Goal: Transaction & Acquisition: Purchase product/service

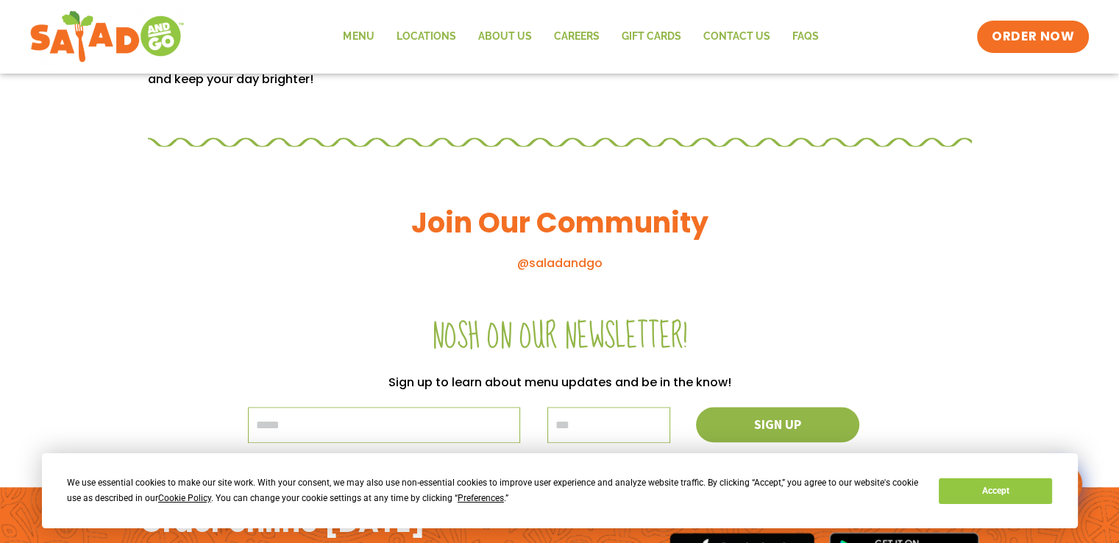
scroll to position [1545, 0]
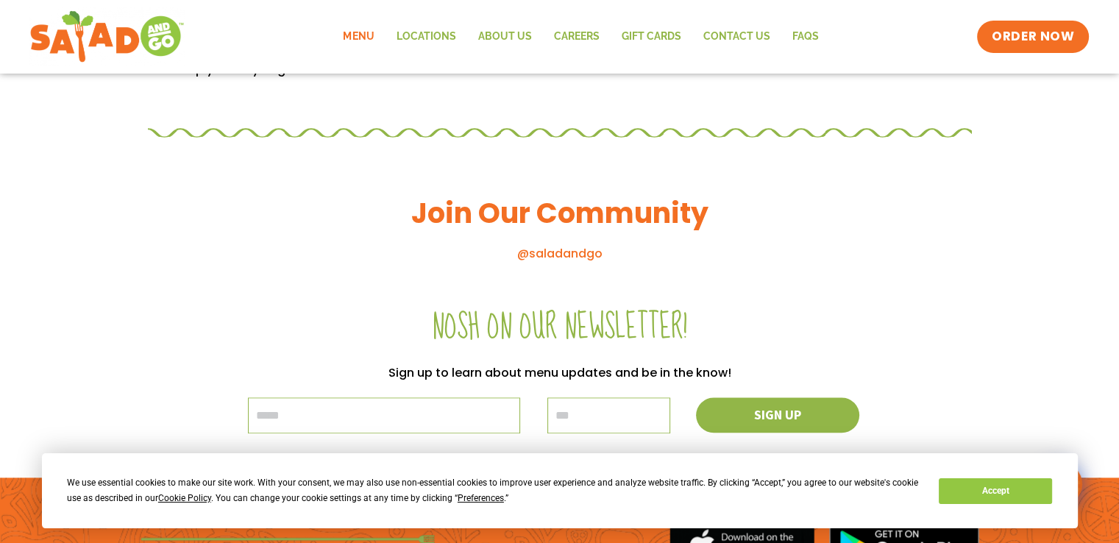
click at [361, 42] on link "Menu" at bounding box center [358, 37] width 53 height 34
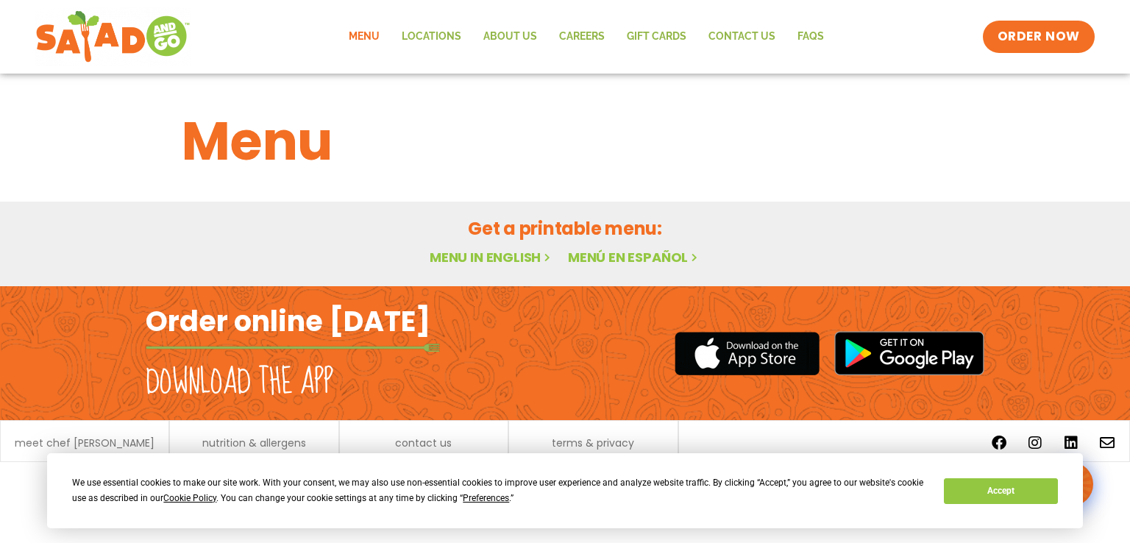
click at [492, 252] on link "Menu in English" at bounding box center [492, 257] width 124 height 18
click at [997, 490] on button "Accept" at bounding box center [1000, 491] width 113 height 26
click at [1009, 489] on button "Accept" at bounding box center [1000, 491] width 113 height 26
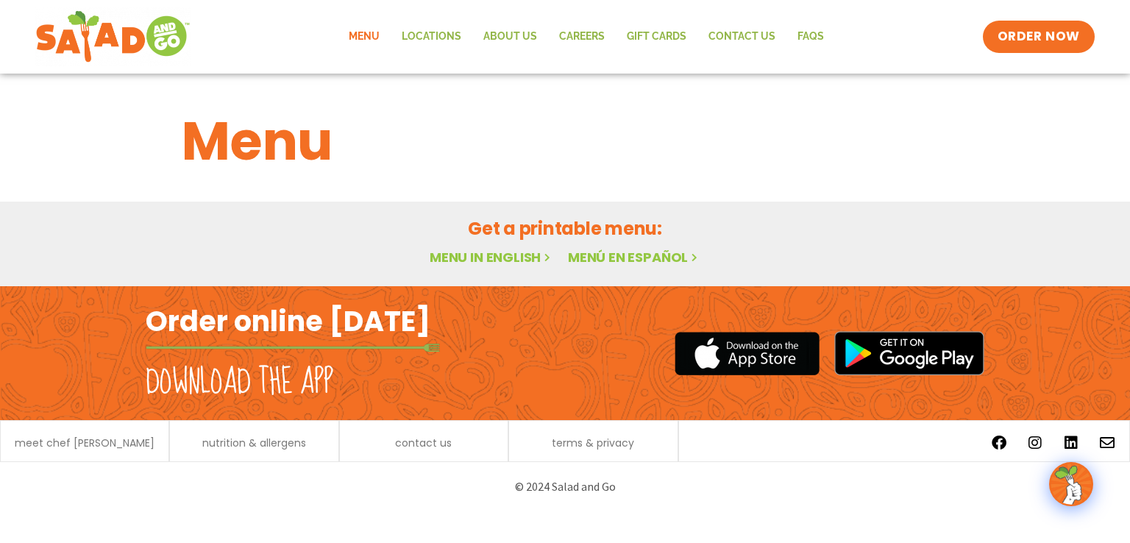
click at [477, 258] on link "Menu in English" at bounding box center [492, 257] width 124 height 18
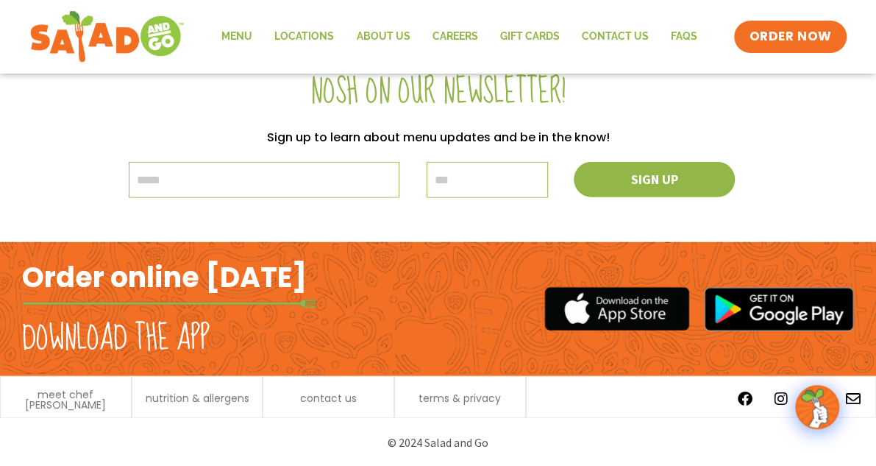
scroll to position [1762, 0]
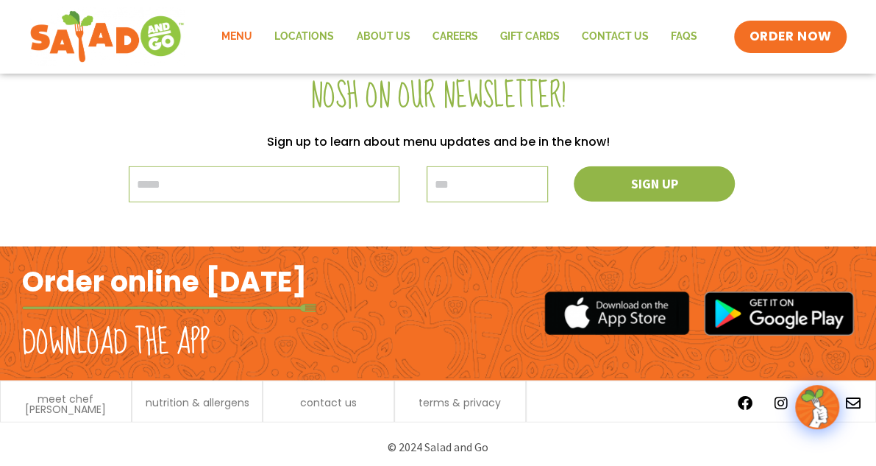
click at [244, 32] on link "Menu" at bounding box center [236, 37] width 53 height 34
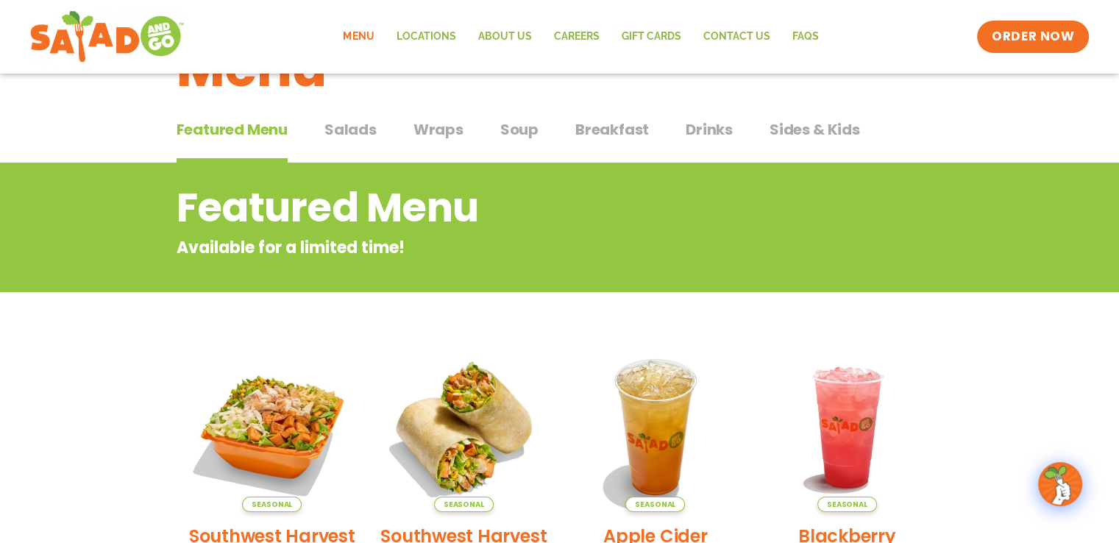
scroll to position [74, 0]
click at [365, 133] on span "Salads" at bounding box center [350, 129] width 52 height 22
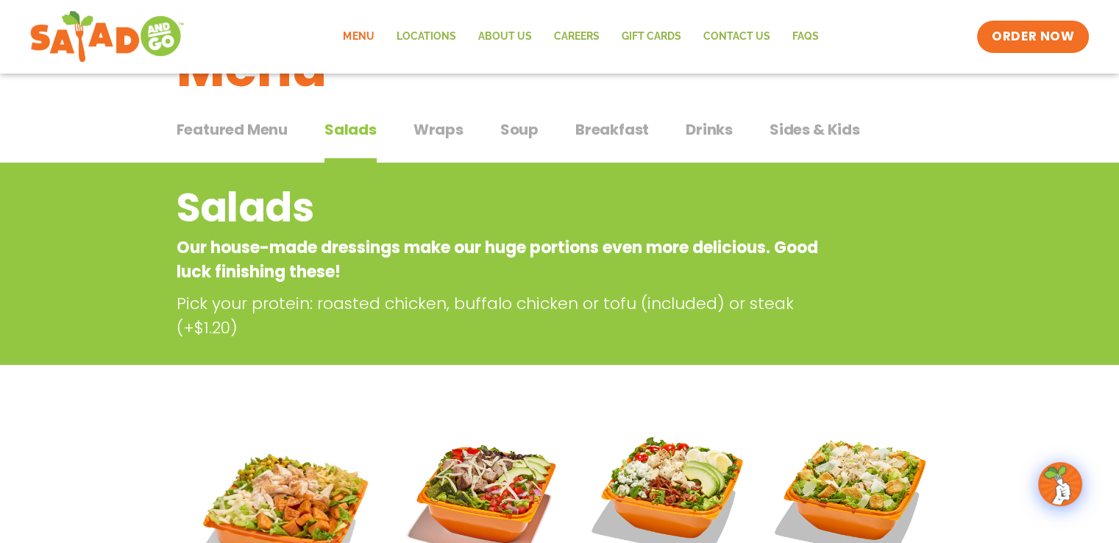
click at [425, 135] on span "Wraps" at bounding box center [438, 129] width 50 height 22
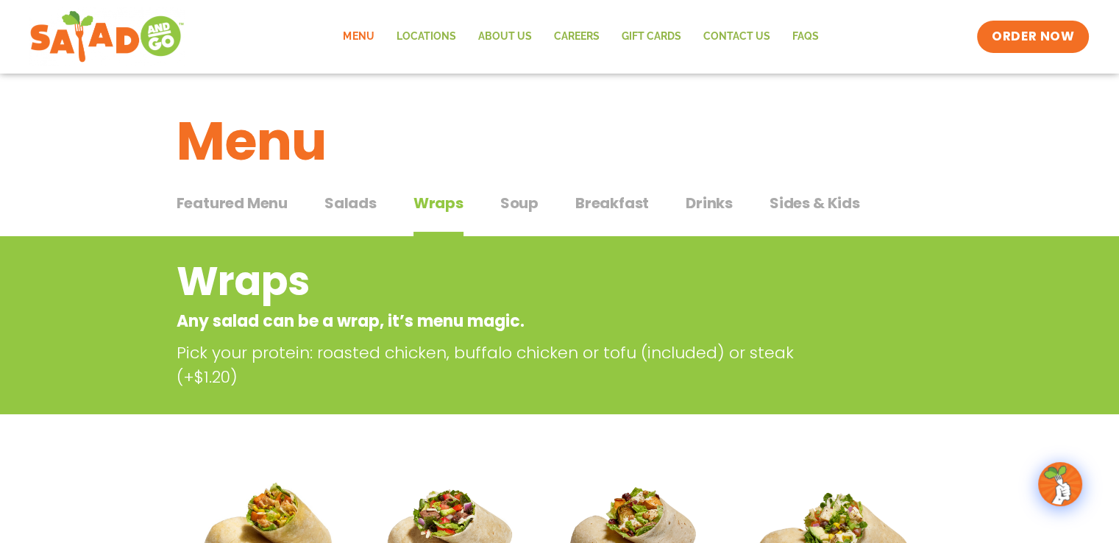
click at [359, 193] on span "Salads" at bounding box center [350, 203] width 52 height 22
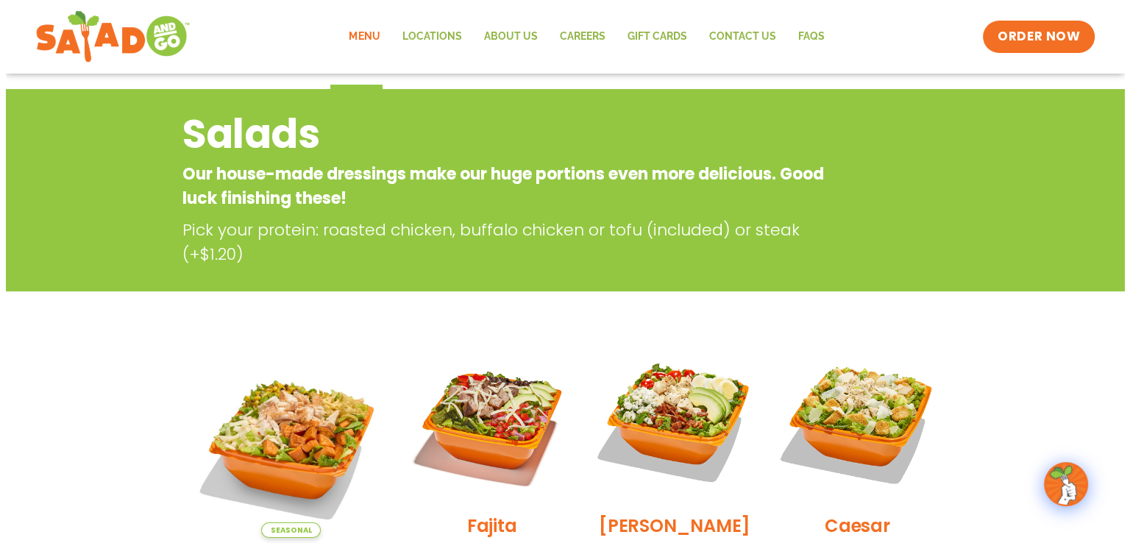
scroll to position [368, 0]
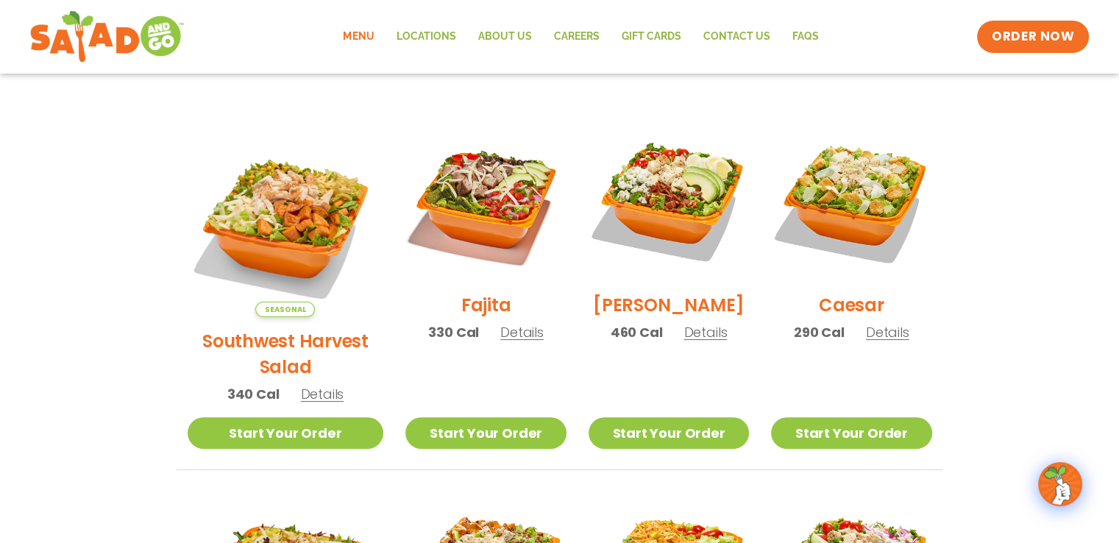
click at [259, 328] on h2 "Southwest Harvest Salad" at bounding box center [286, 354] width 196 height 52
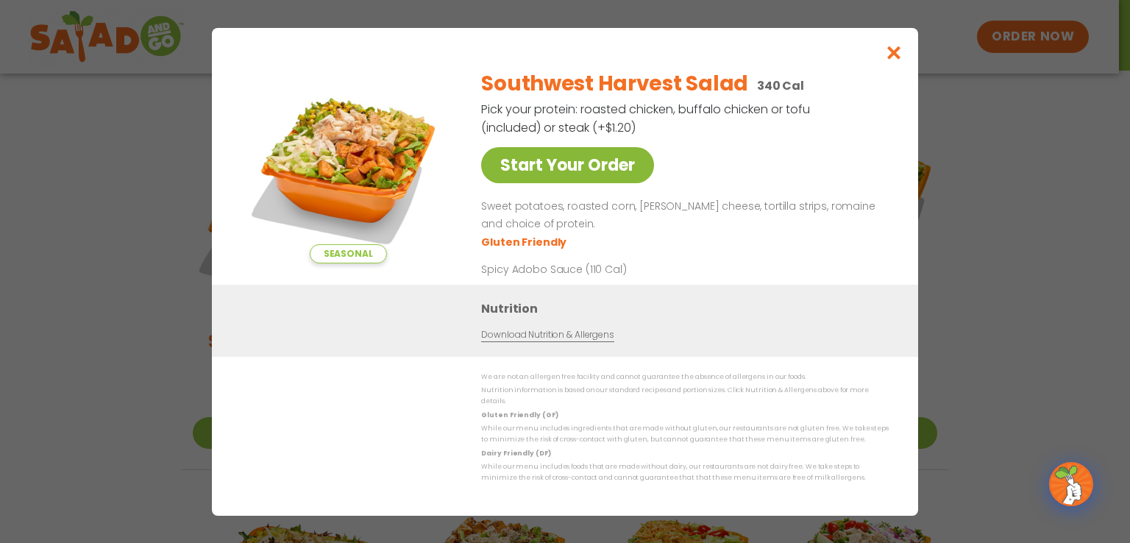
click at [542, 171] on link "Start Your Order" at bounding box center [567, 165] width 173 height 36
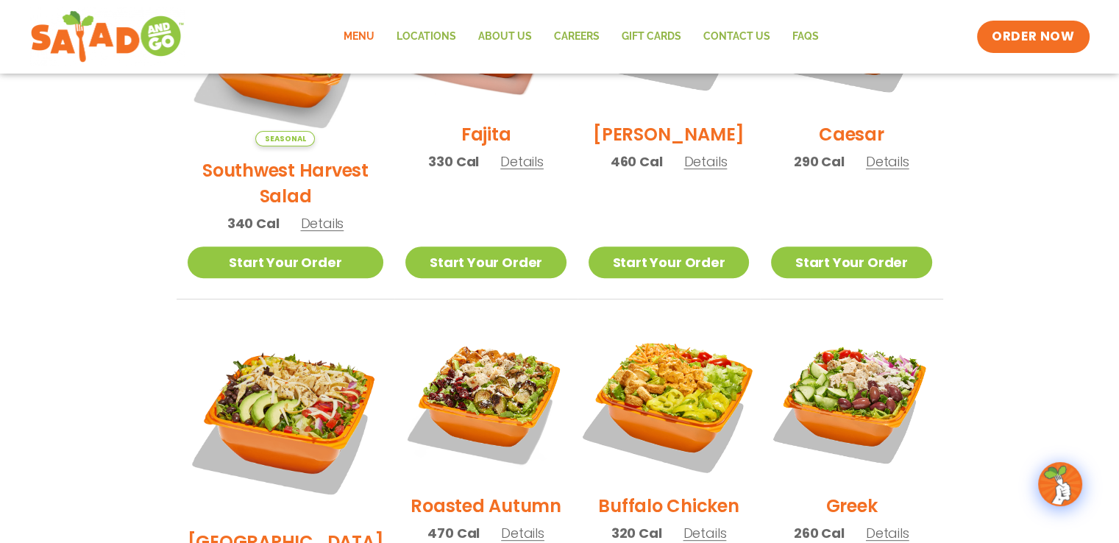
scroll to position [441, 0]
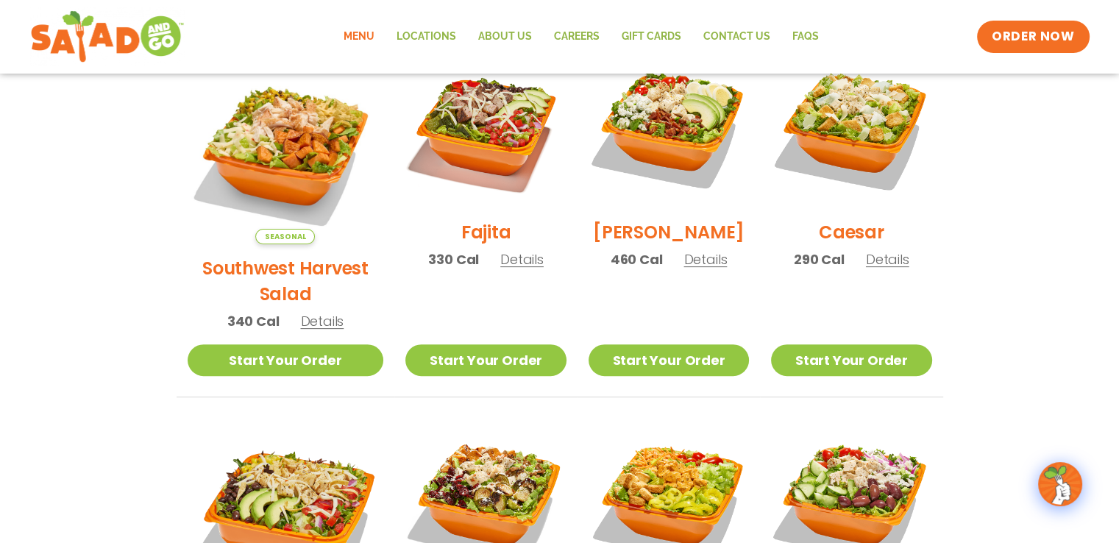
click at [312, 312] on span "Details" at bounding box center [321, 321] width 43 height 18
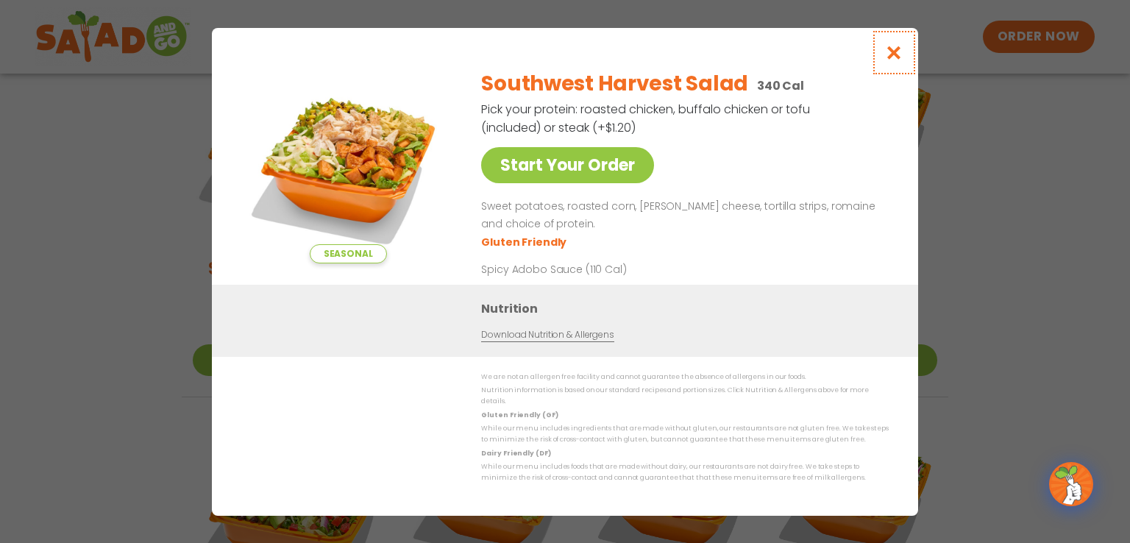
click at [892, 60] on icon "Close modal" at bounding box center [894, 52] width 18 height 15
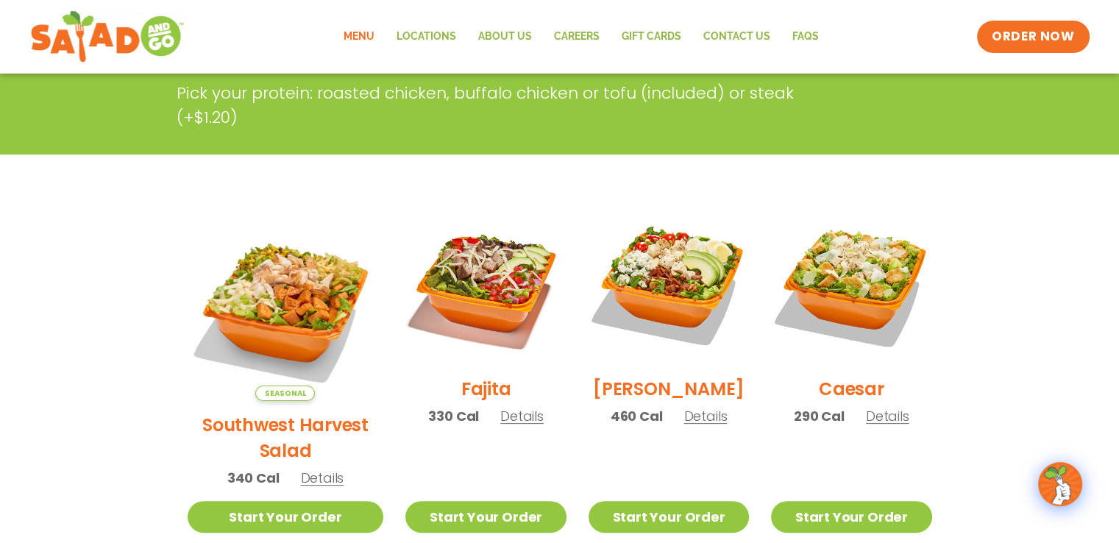
scroll to position [273, 0]
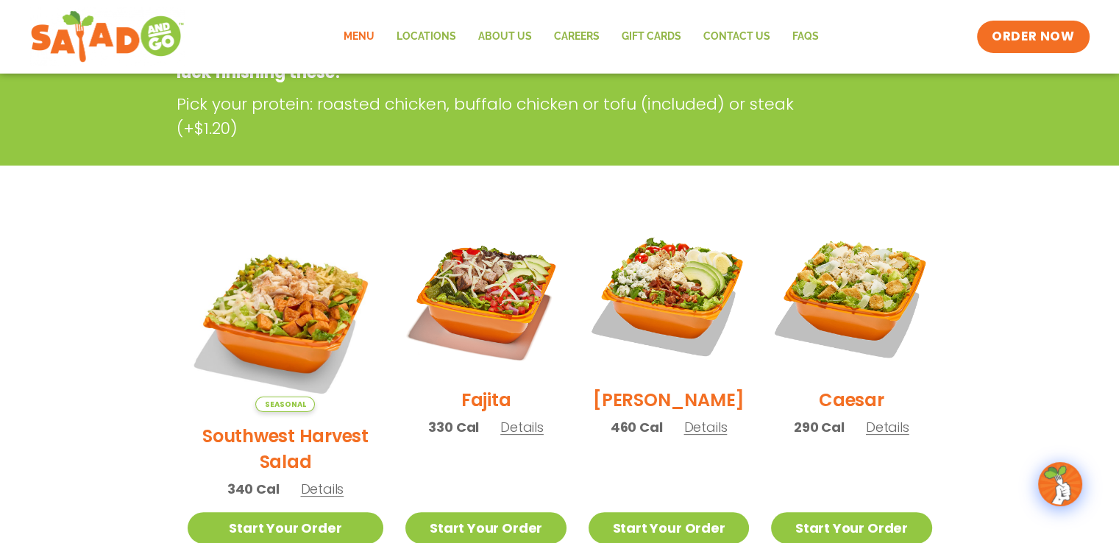
click at [312, 480] on span "Details" at bounding box center [321, 489] width 43 height 18
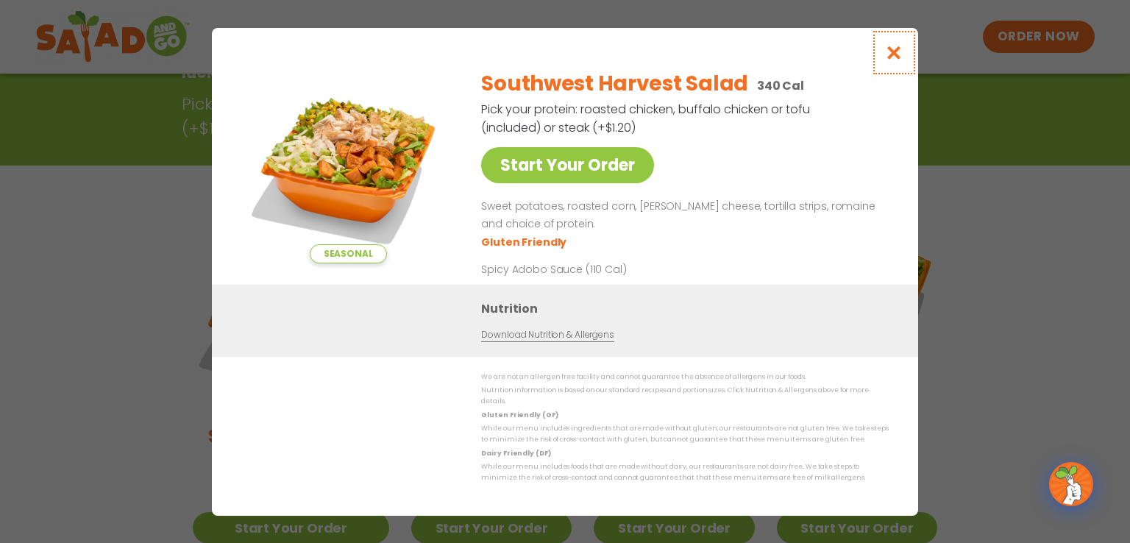
click at [898, 57] on icon "Close modal" at bounding box center [894, 52] width 18 height 15
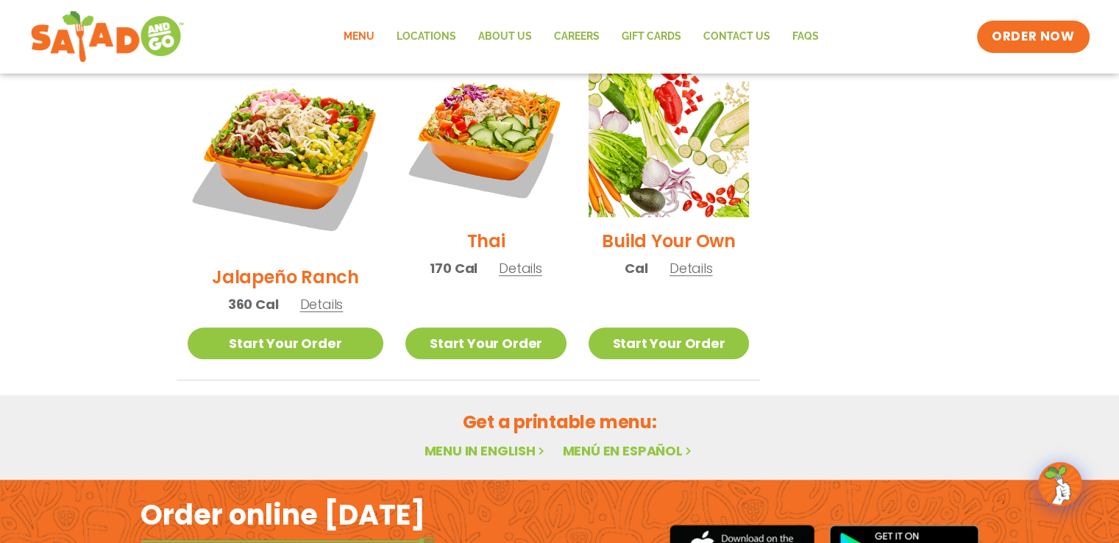
scroll to position [1229, 0]
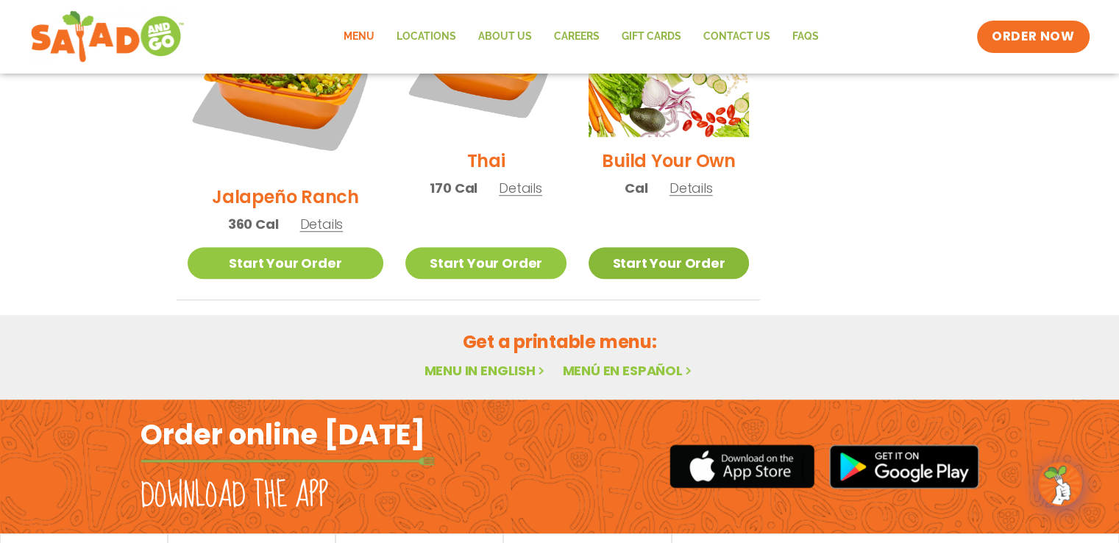
click at [638, 247] on link "Start Your Order" at bounding box center [669, 263] width 160 height 32
